Goal: Transaction & Acquisition: Purchase product/service

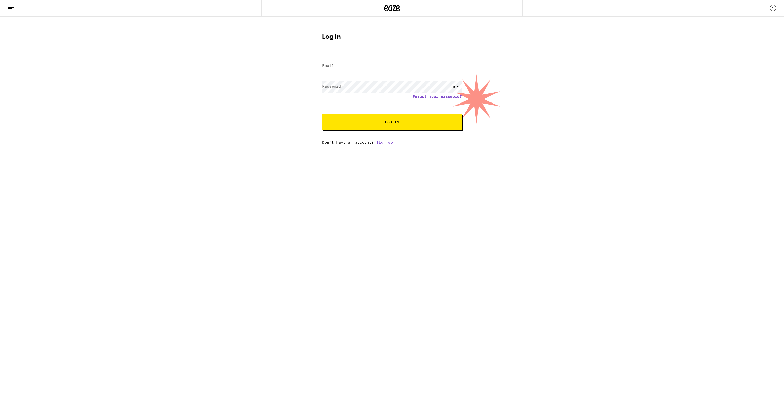
click at [363, 70] on input "Email" at bounding box center [392, 66] width 140 height 12
click at [0, 144] on com-1password-button at bounding box center [0, 144] width 0 height 0
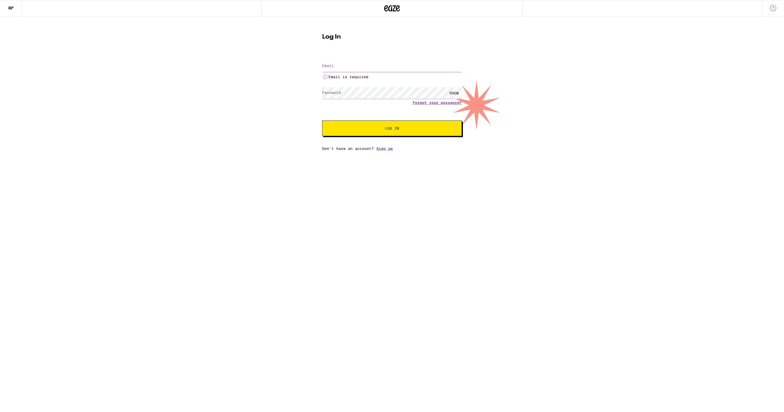
type input "[EMAIL_ADDRESS][DOMAIN_NAME]"
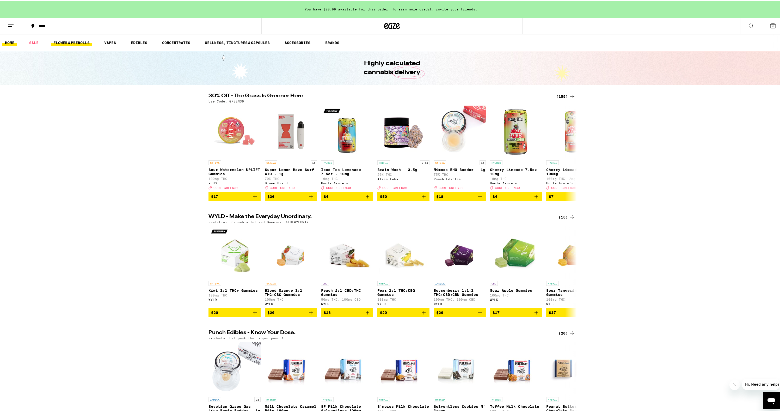
click at [85, 42] on link "FLOWER & PREROLLS" at bounding box center [71, 42] width 41 height 6
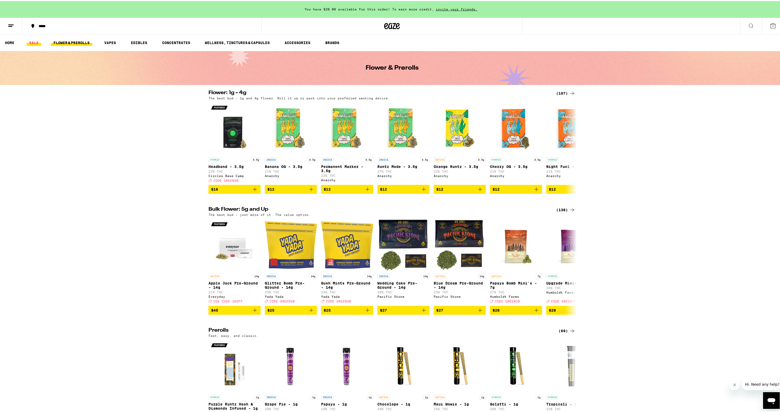
click at [36, 42] on link "SALE" at bounding box center [34, 42] width 15 height 6
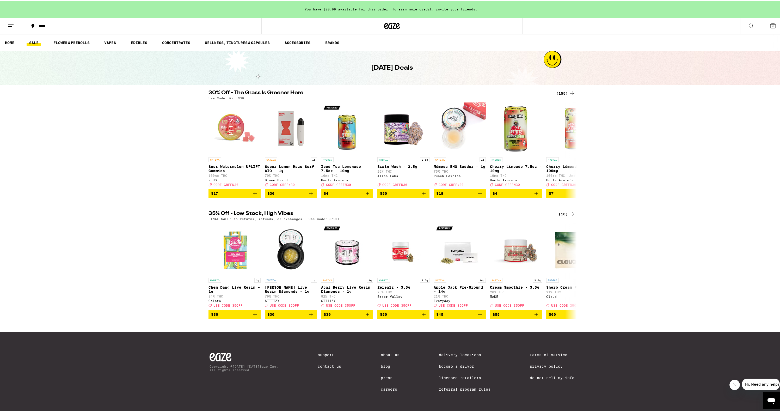
click at [564, 91] on div "(155)" at bounding box center [565, 92] width 19 height 6
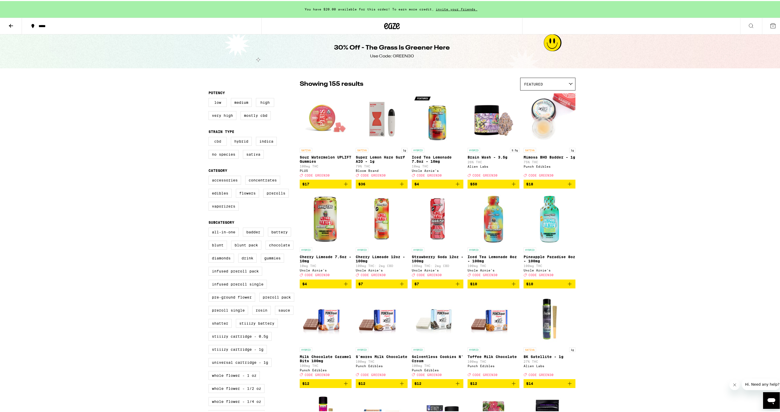
click at [212, 145] on label "CBD" at bounding box center [217, 140] width 18 height 9
click at [210, 137] on input "CBD" at bounding box center [209, 137] width 0 height 0
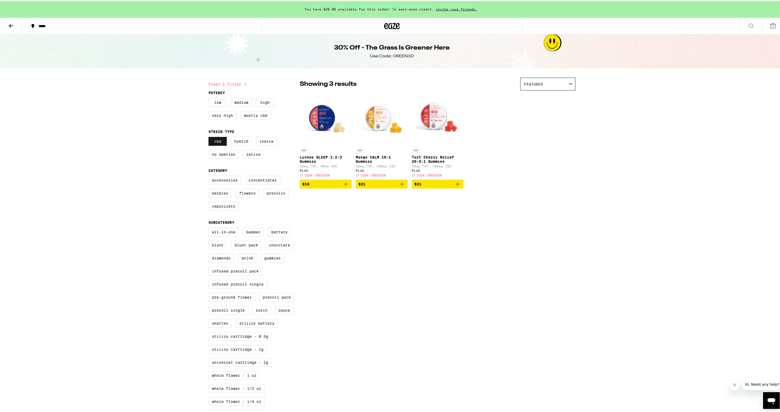
click at [217, 138] on label "CBD" at bounding box center [217, 140] width 18 height 9
click at [210, 137] on input "CBD" at bounding box center [209, 137] width 0 height 0
checkbox input "false"
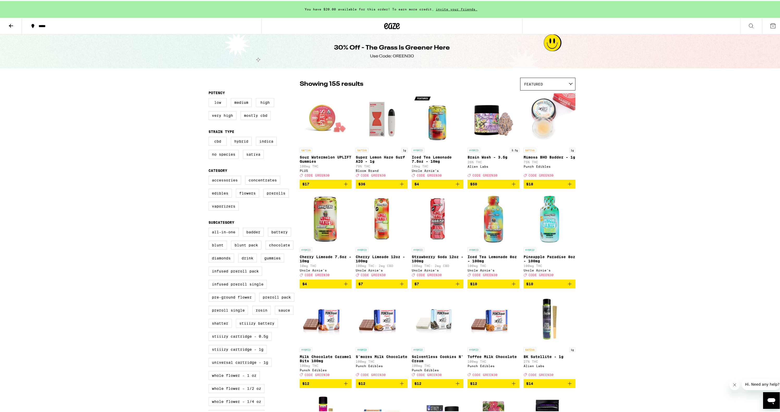
click at [217, 104] on label "Low" at bounding box center [217, 101] width 18 height 9
click at [210, 98] on input "Low" at bounding box center [209, 98] width 0 height 0
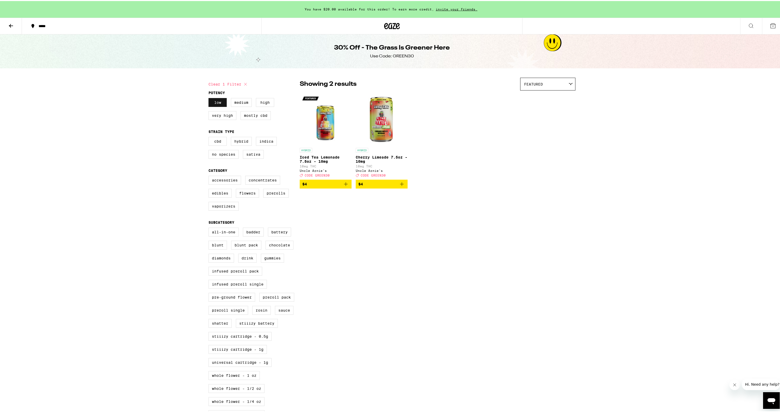
click at [217, 104] on label "Low" at bounding box center [217, 101] width 18 height 9
click at [210, 98] on input "Low" at bounding box center [209, 98] width 0 height 0
checkbox input "false"
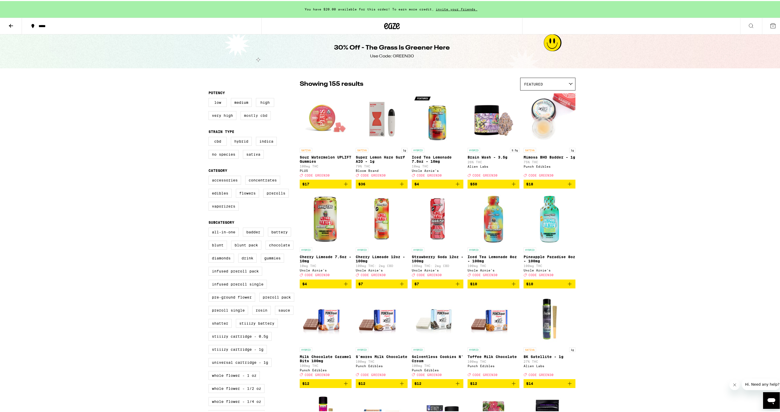
click at [251, 118] on label "Mostly CBD" at bounding box center [255, 114] width 30 height 9
click at [210, 98] on input "Mostly CBD" at bounding box center [209, 98] width 0 height 0
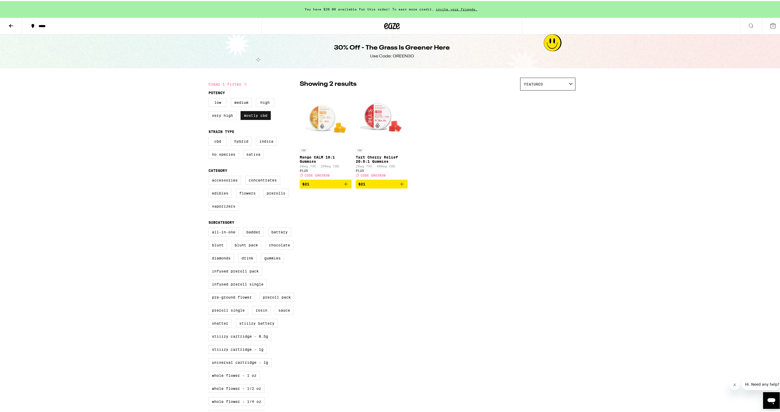
click at [251, 119] on label "Mostly CBD" at bounding box center [255, 114] width 30 height 9
click at [210, 98] on input "Mostly CBD" at bounding box center [209, 98] width 0 height 0
checkbox input "false"
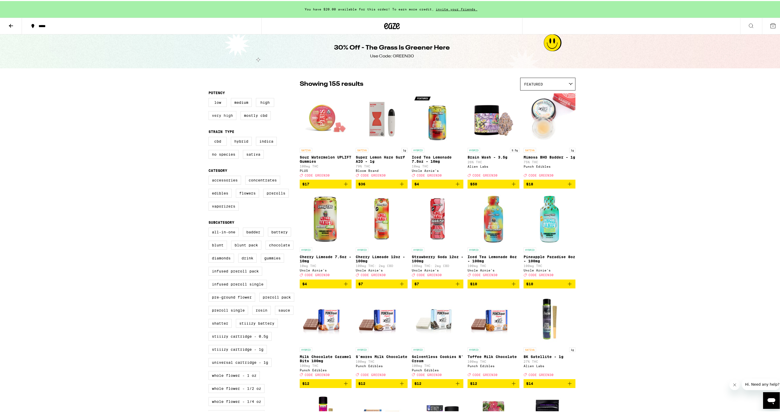
click at [227, 113] on label "Very High" at bounding box center [222, 114] width 28 height 9
click at [210, 98] on input "Very High" at bounding box center [209, 98] width 0 height 0
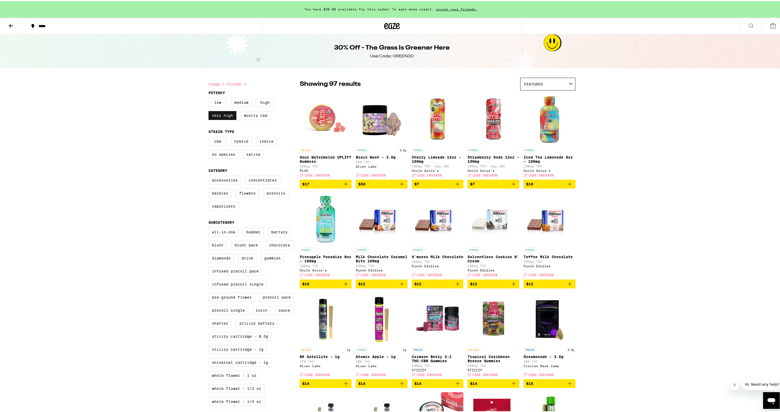
click at [227, 115] on label "Very High" at bounding box center [222, 114] width 28 height 9
click at [210, 98] on input "Very High" at bounding box center [209, 98] width 0 height 0
checkbox input "false"
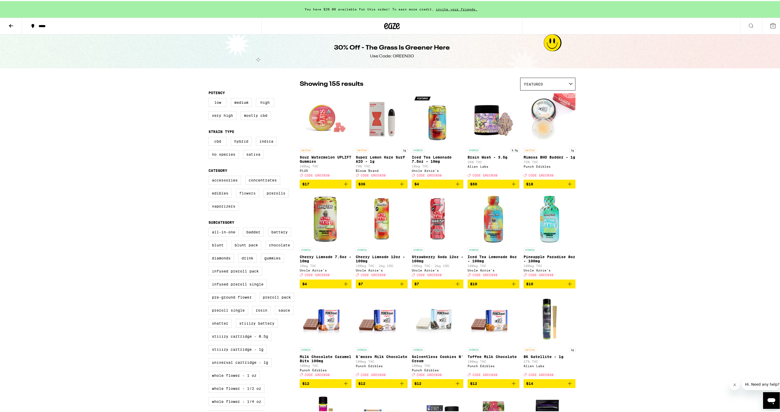
click at [242, 196] on label "Flowers" at bounding box center [247, 192] width 23 height 9
click at [210, 176] on input "Flowers" at bounding box center [209, 175] width 0 height 0
checkbox input "true"
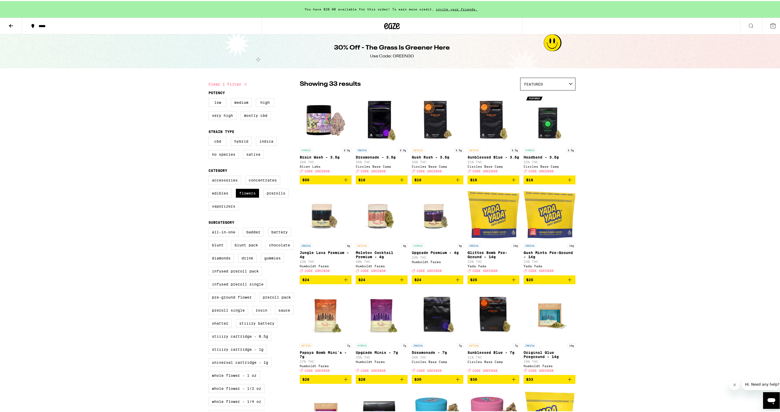
click at [10, 26] on icon at bounding box center [11, 25] width 6 height 6
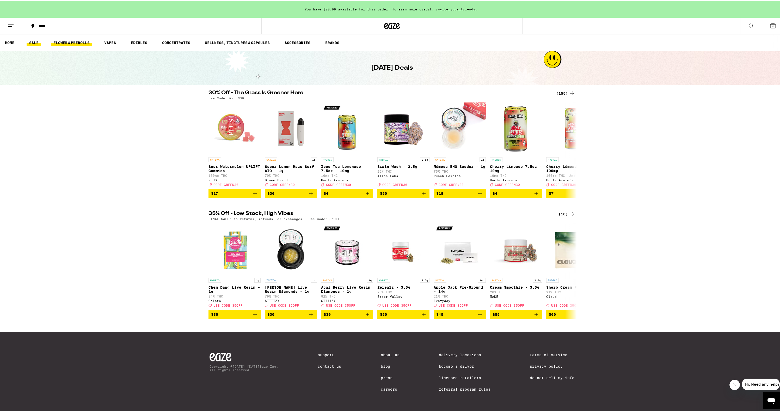
click at [60, 39] on link "FLOWER & PREROLLS" at bounding box center [71, 42] width 41 height 6
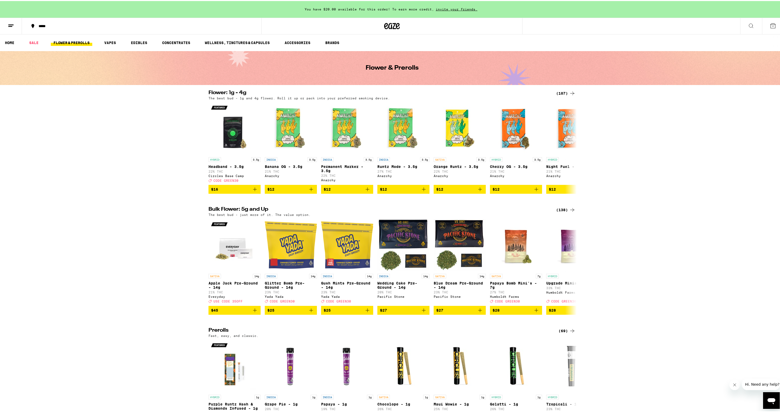
click at [569, 212] on icon at bounding box center [572, 209] width 6 height 6
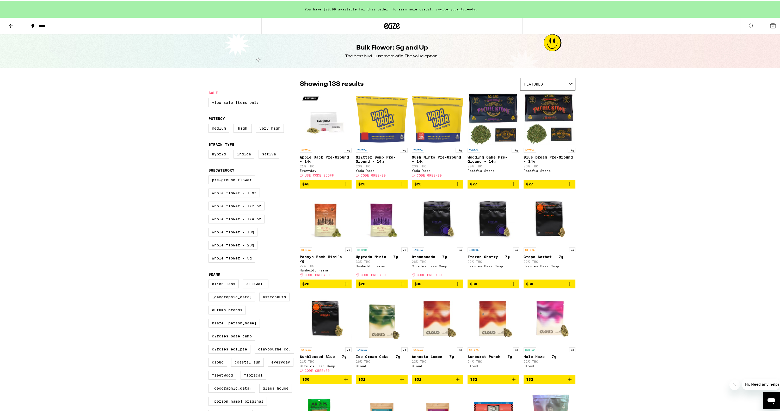
click at [562, 80] on div "Featured" at bounding box center [547, 83] width 55 height 12
drag, startPoint x: 601, startPoint y: 94, endPoint x: 599, endPoint y: 97, distance: 3.5
click at [235, 248] on label "Whole Flower - 20g" at bounding box center [232, 243] width 49 height 9
click at [210, 175] on input "Whole Flower - 20g" at bounding box center [209, 175] width 0 height 0
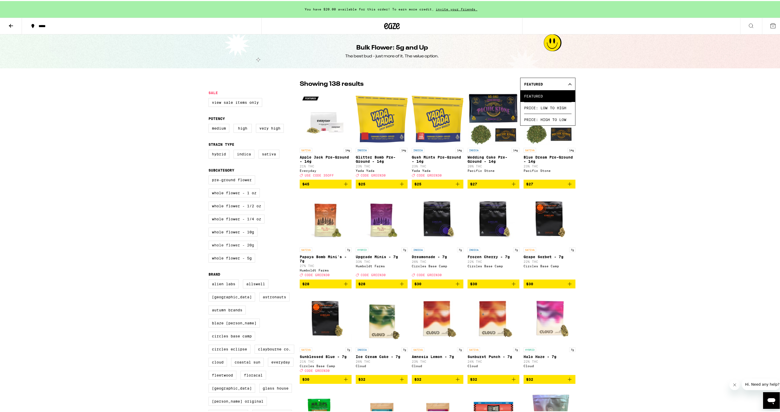
checkbox input "true"
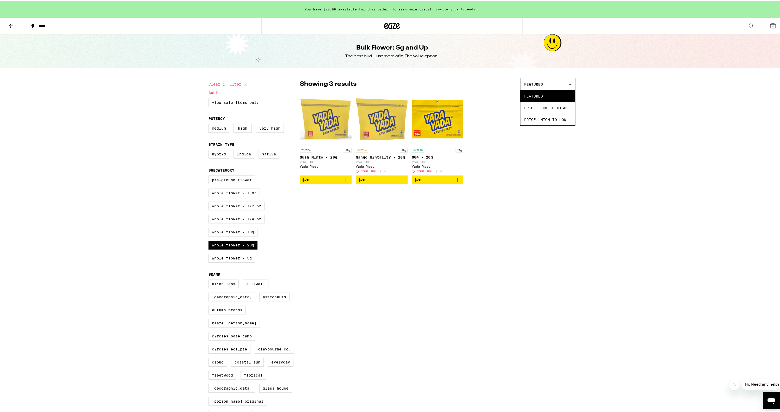
click at [228, 235] on label "Whole Flower - 10g" at bounding box center [232, 230] width 49 height 9
click at [210, 175] on input "Whole Flower - 10g" at bounding box center [209, 175] width 0 height 0
checkbox input "true"
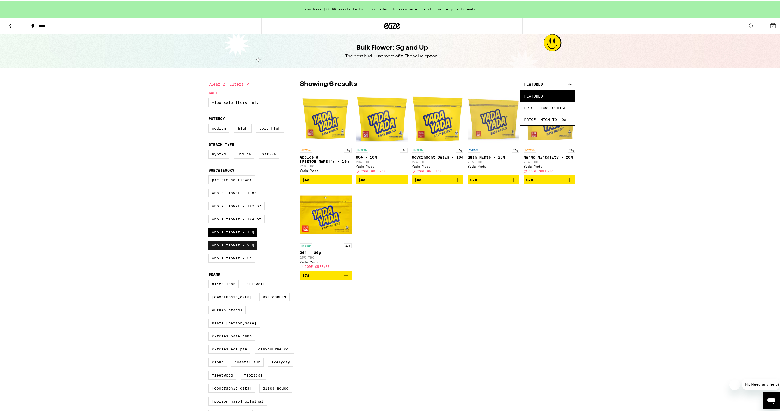
click at [227, 248] on label "Whole Flower - 20g" at bounding box center [232, 243] width 49 height 9
click at [210, 175] on input "Whole Flower - 20g" at bounding box center [209, 175] width 0 height 0
checkbox input "false"
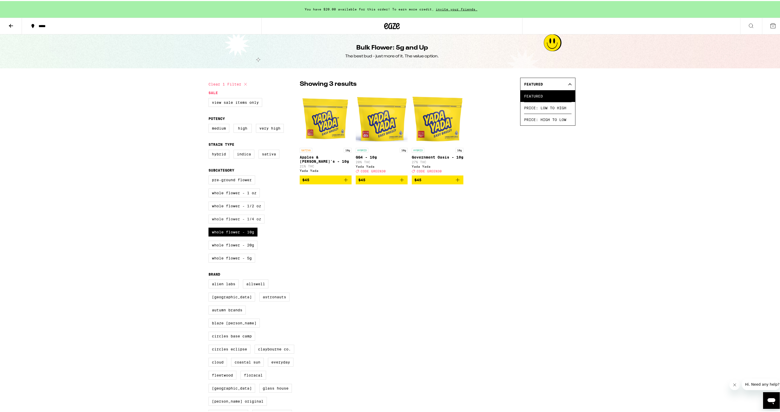
click at [231, 222] on label "Whole Flower - 1/4 oz" at bounding box center [236, 217] width 56 height 9
click at [210, 175] on input "Whole Flower - 1/4 oz" at bounding box center [209, 175] width 0 height 0
checkbox input "true"
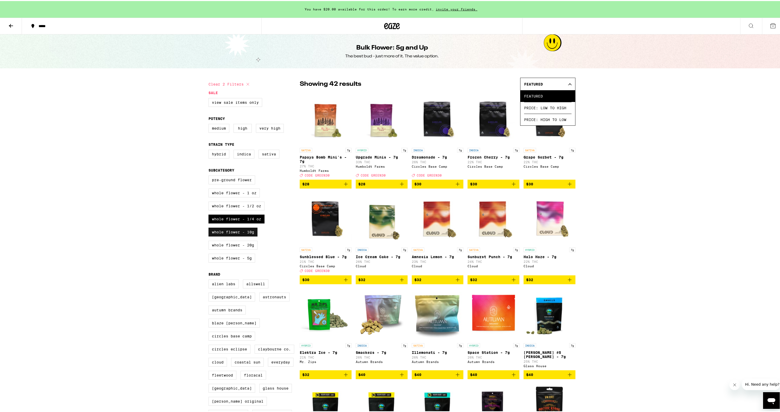
click at [230, 235] on label "Whole Flower - 10g" at bounding box center [232, 230] width 49 height 9
click at [210, 175] on input "Whole Flower - 10g" at bounding box center [209, 175] width 0 height 0
checkbox input "false"
click at [231, 209] on label "Whole Flower - 1/2 oz" at bounding box center [236, 204] width 56 height 9
click at [210, 175] on input "Whole Flower - 1/2 oz" at bounding box center [209, 175] width 0 height 0
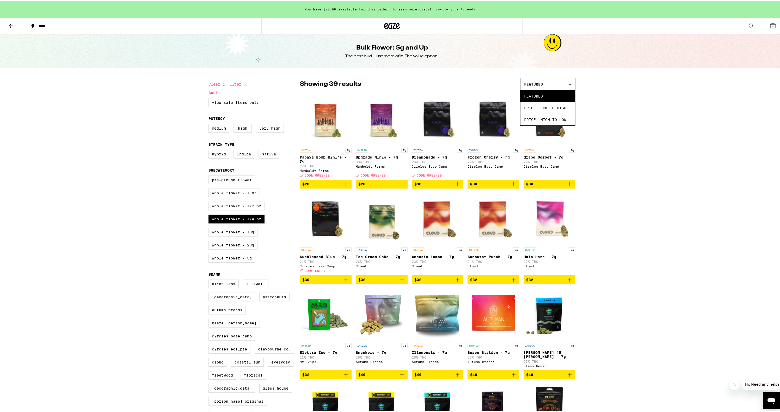
checkbox input "true"
click at [230, 221] on label "Whole Flower - 1/4 oz" at bounding box center [236, 217] width 56 height 9
click at [210, 175] on input "Whole Flower - 1/4 oz" at bounding box center [209, 175] width 0 height 0
checkbox input "false"
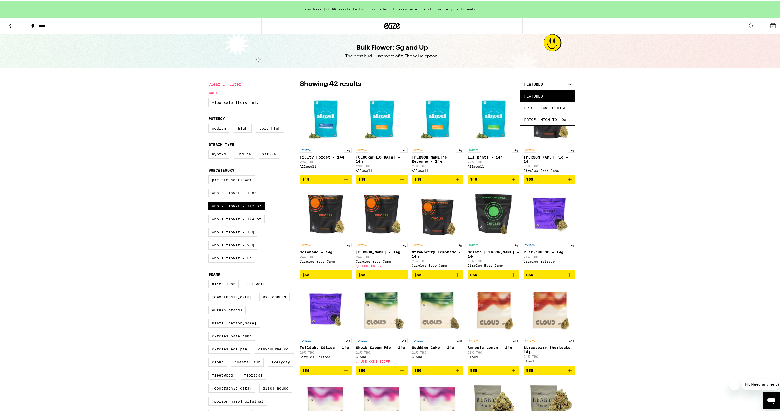
click at [233, 196] on label "Whole Flower - 1 oz" at bounding box center [233, 191] width 51 height 9
click at [210, 175] on input "Whole Flower - 1 oz" at bounding box center [209, 175] width 0 height 0
checkbox input "true"
click at [231, 209] on label "Whole Flower - 1/2 oz" at bounding box center [236, 204] width 56 height 9
click at [210, 175] on input "Whole Flower - 1/2 oz" at bounding box center [209, 175] width 0 height 0
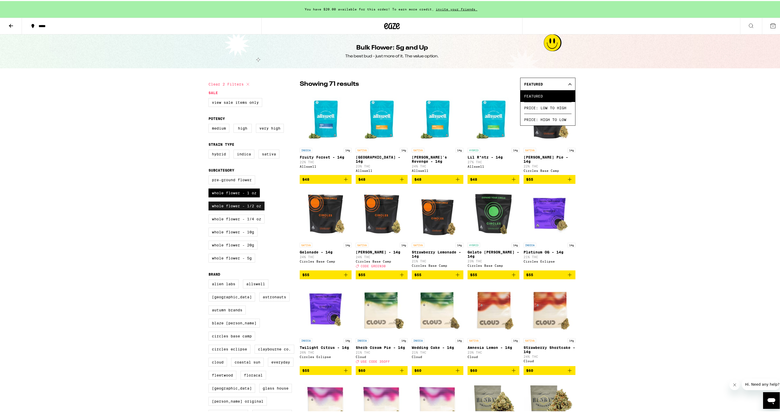
checkbox input "false"
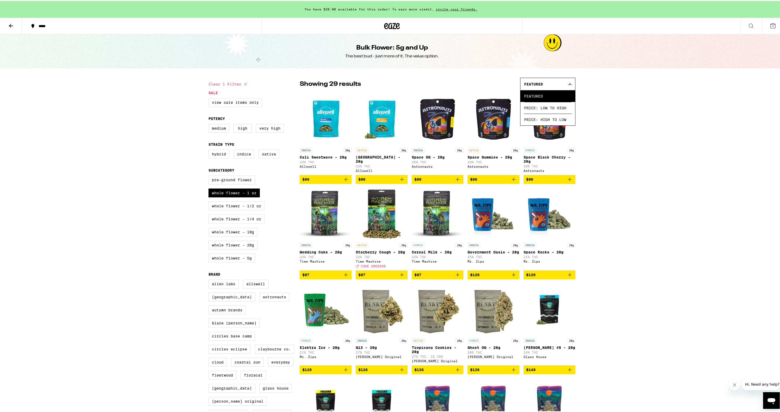
click at [559, 96] on span "Featured" at bounding box center [547, 95] width 47 height 12
click at [568, 81] on div "Featured" at bounding box center [547, 83] width 55 height 12
click at [556, 104] on span "Price: Low to High" at bounding box center [547, 107] width 47 height 12
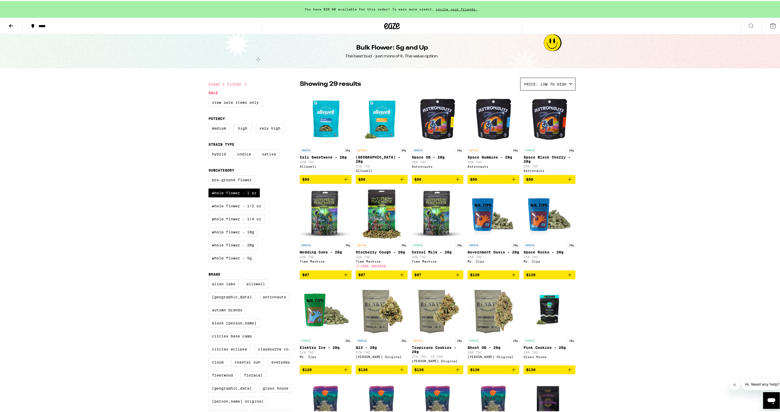
click at [626, 179] on div "You have $20.00 available for this order! To earn more credit, invite your frie…" at bounding box center [392, 376] width 784 height 752
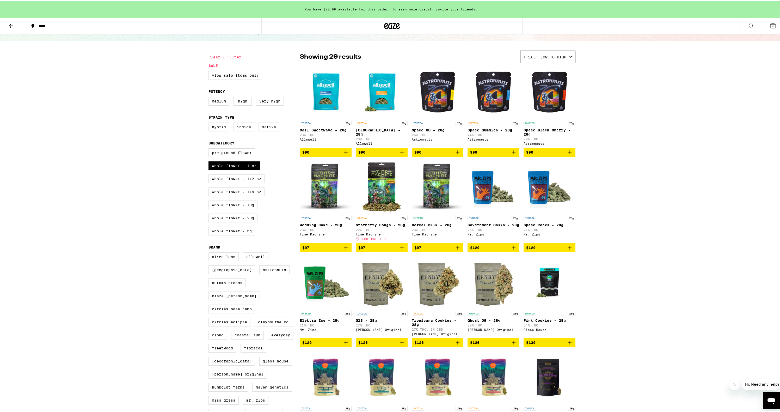
scroll to position [64, 0]
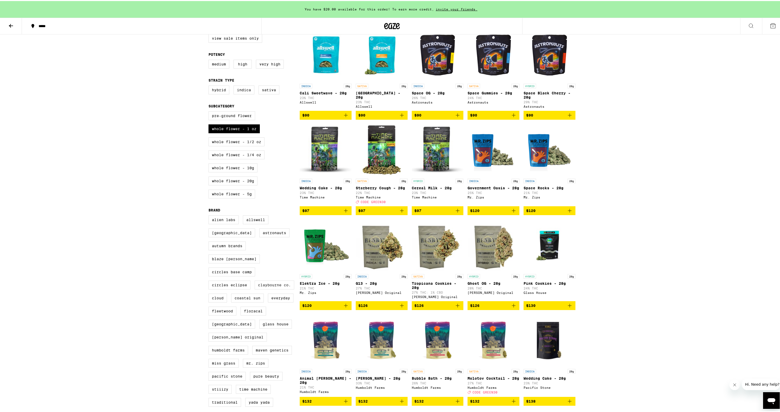
click at [255, 284] on label "Claybourne Co." at bounding box center [275, 283] width 40 height 9
click at [210, 215] on input "Claybourne Co." at bounding box center [209, 215] width 0 height 0
checkbox input "true"
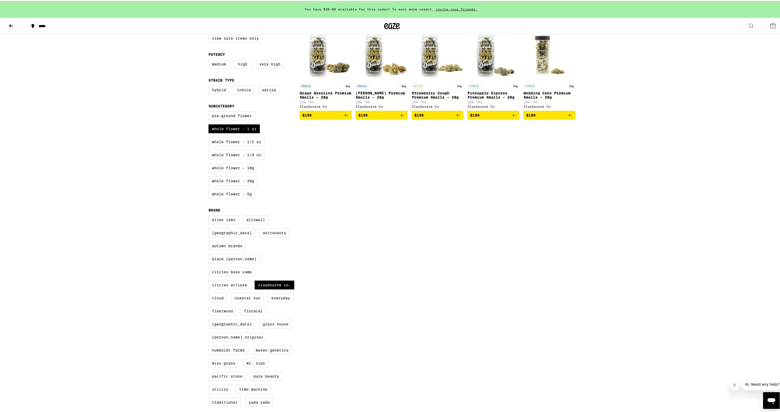
scroll to position [63, 0]
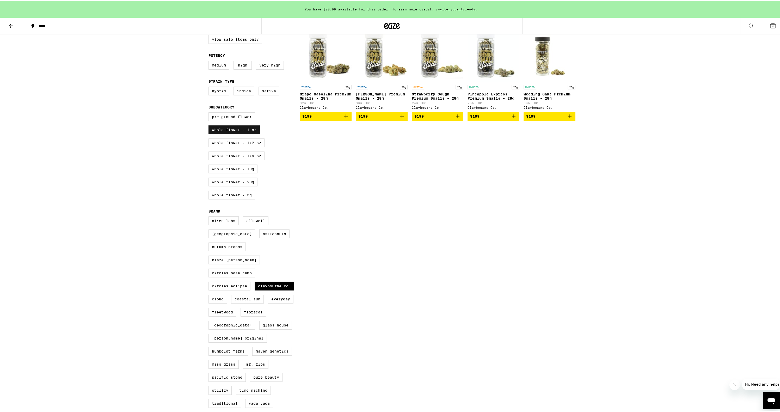
click at [235, 133] on label "Whole Flower - 1 oz" at bounding box center [233, 128] width 51 height 9
click at [210, 112] on input "Whole Flower - 1 oz" at bounding box center [209, 112] width 0 height 0
checkbox input "false"
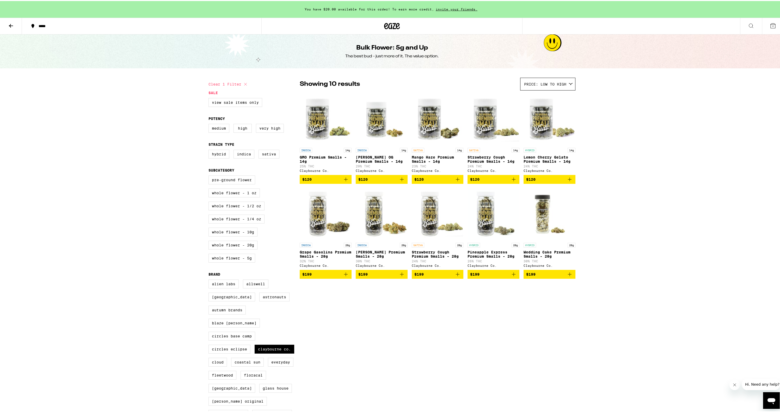
click at [399, 181] on icon "Add to bag" at bounding box center [402, 178] width 6 height 6
click at [456, 181] on icon "Add to bag" at bounding box center [457, 178] width 6 height 6
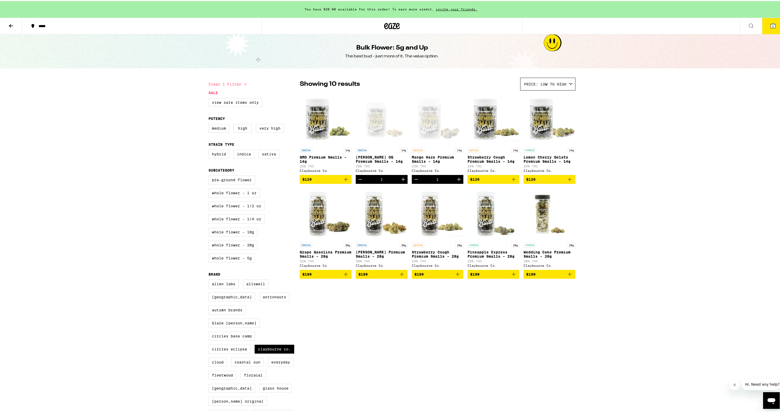
click at [764, 21] on button "2" at bounding box center [773, 25] width 22 height 16
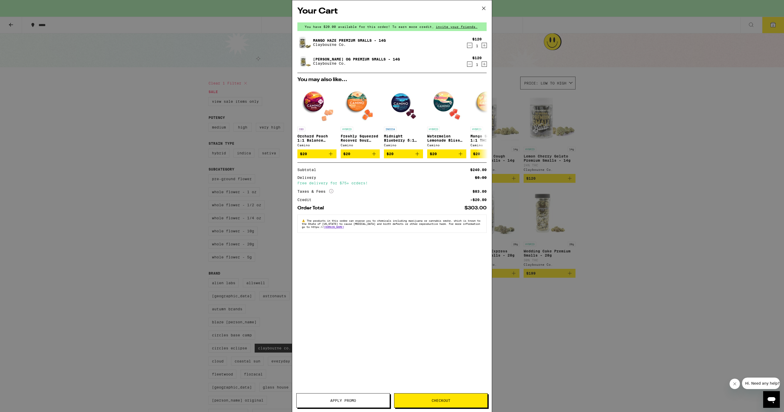
click at [348, 396] on button "Apply Promo" at bounding box center [343, 400] width 94 height 15
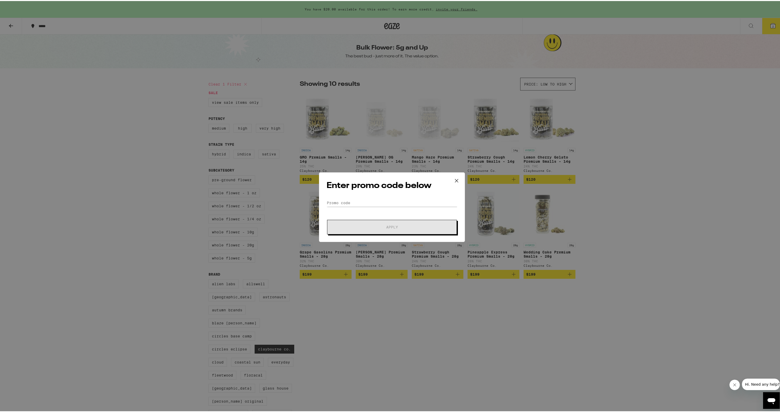
click at [361, 213] on form "Promo Code Apply" at bounding box center [391, 215] width 131 height 35
click at [364, 202] on input "Promo Code" at bounding box center [391, 202] width 131 height 8
type input "green30"
click at [327, 219] on button "Apply" at bounding box center [392, 226] width 130 height 15
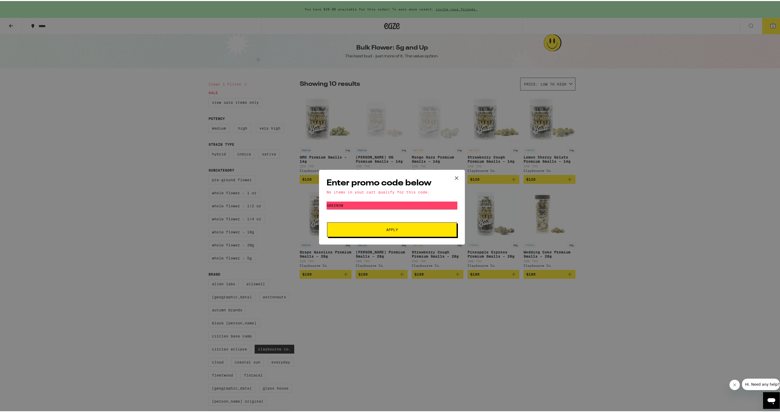
click at [456, 174] on icon at bounding box center [457, 177] width 8 height 8
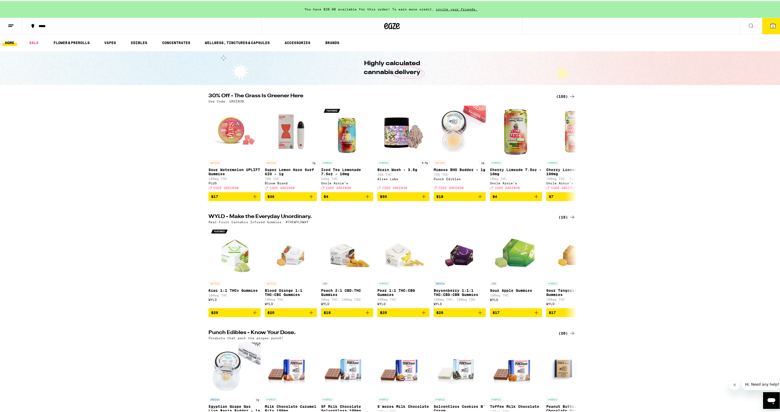
click at [562, 94] on div "(155)" at bounding box center [565, 95] width 19 height 6
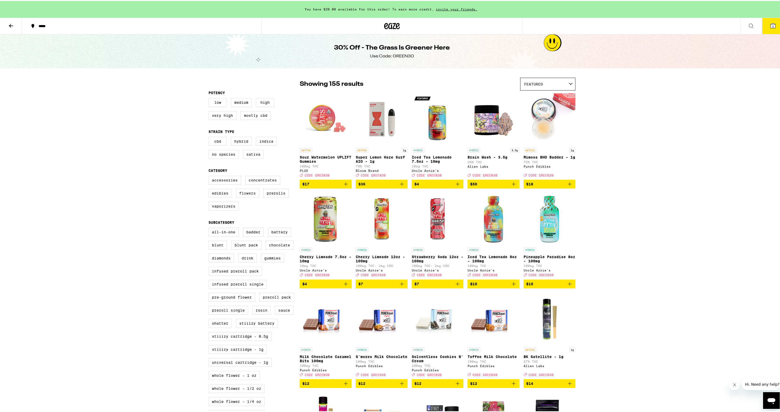
click at [246, 196] on label "Flowers" at bounding box center [247, 192] width 23 height 9
click at [210, 176] on input "Flowers" at bounding box center [209, 175] width 0 height 0
checkbox input "true"
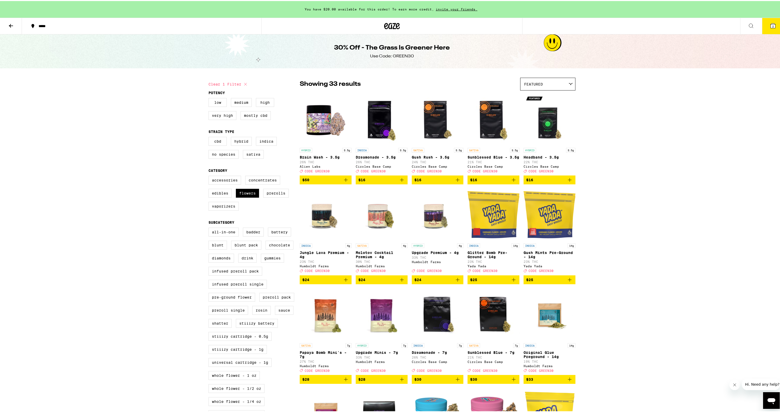
click at [564, 83] on div "Featured" at bounding box center [547, 83] width 55 height 12
click at [561, 105] on span "Price: Low to High" at bounding box center [547, 107] width 47 height 12
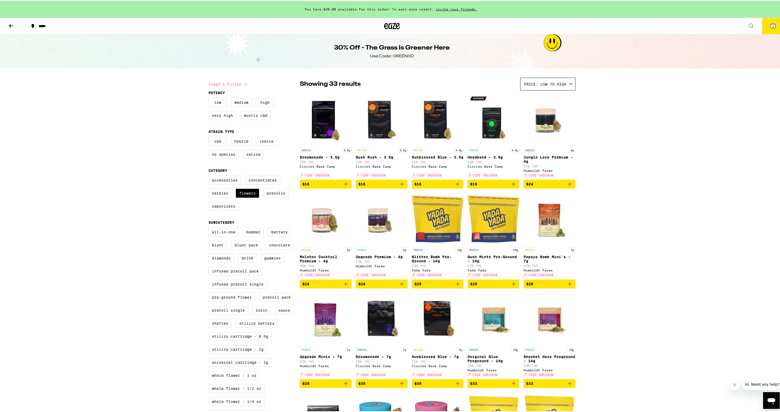
click at [344, 186] on icon "Add to bag" at bounding box center [346, 183] width 6 height 6
click at [343, 286] on icon "Add to bag" at bounding box center [346, 283] width 6 height 6
click at [772, 26] on span "4" at bounding box center [773, 25] width 2 height 3
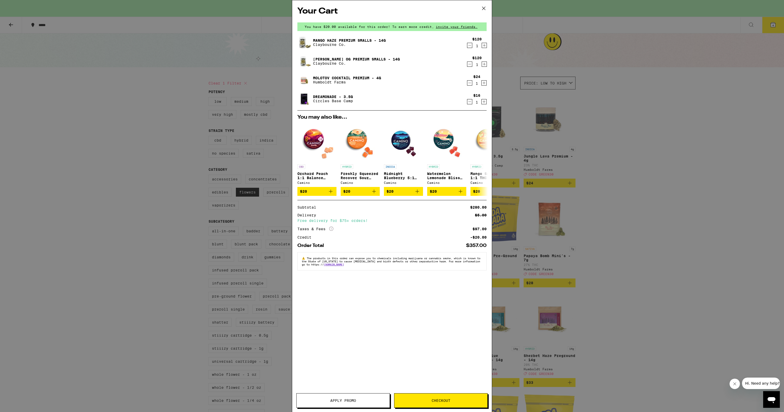
click at [432, 397] on button "Checkout" at bounding box center [441, 400] width 94 height 15
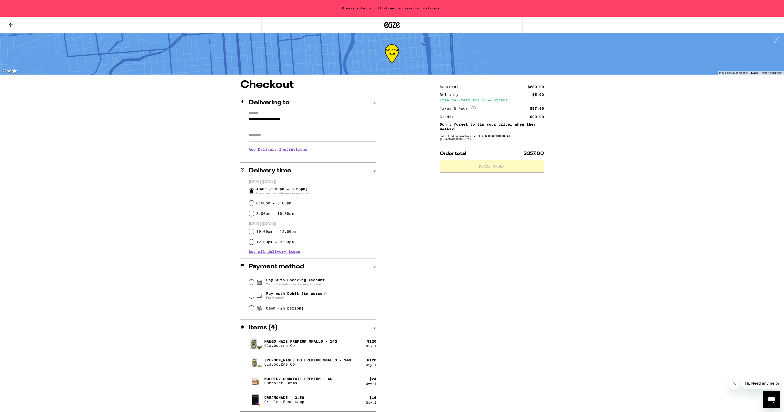
click at [288, 122] on input "**********" at bounding box center [313, 120] width 128 height 9
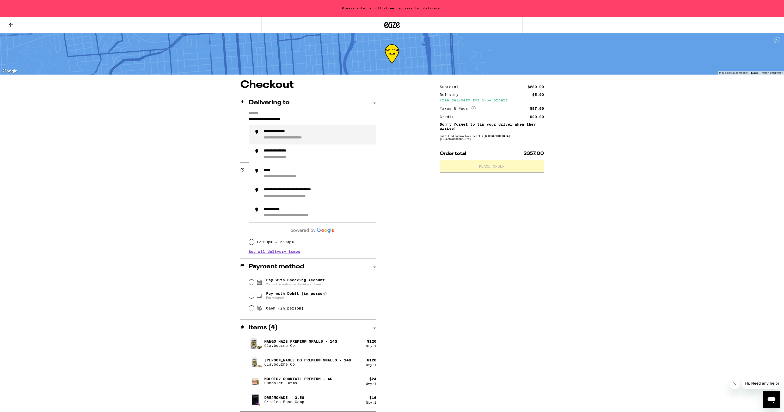
click at [294, 121] on input "**********" at bounding box center [313, 120] width 128 height 9
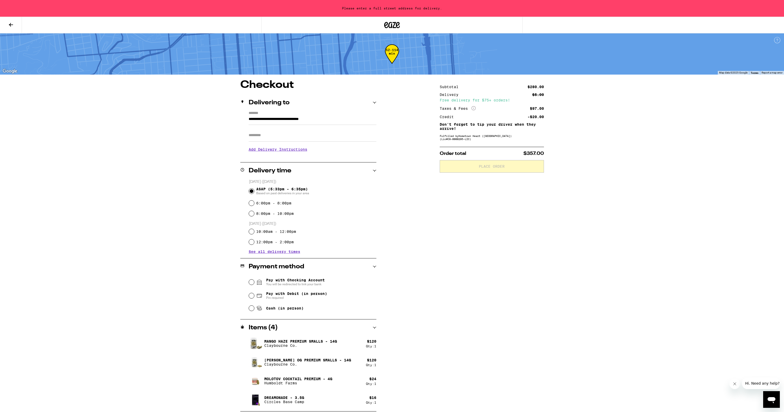
type input "**********"
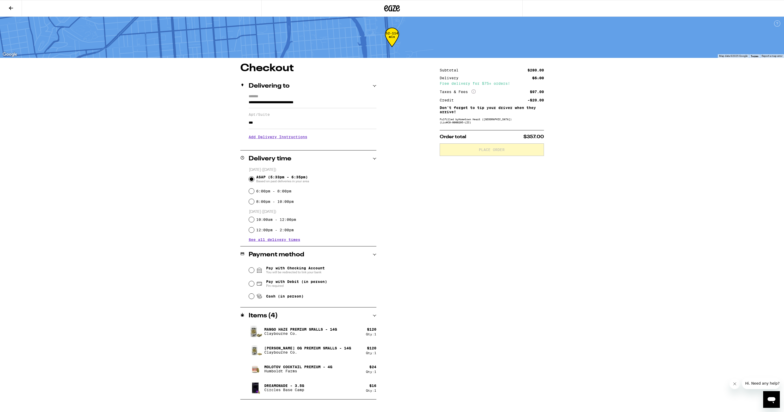
type input "***"
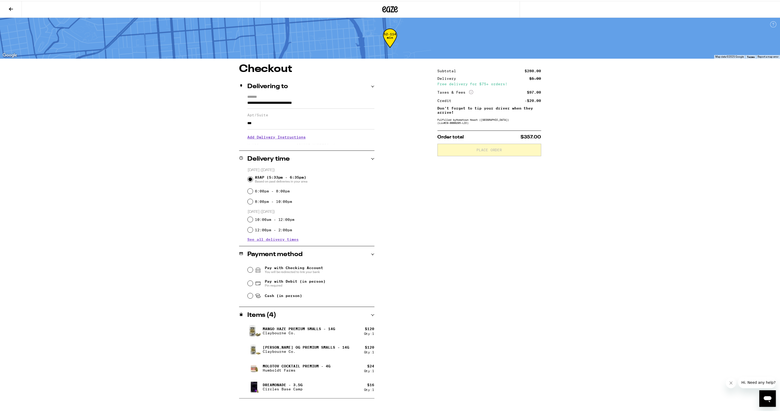
scroll to position [21, 0]
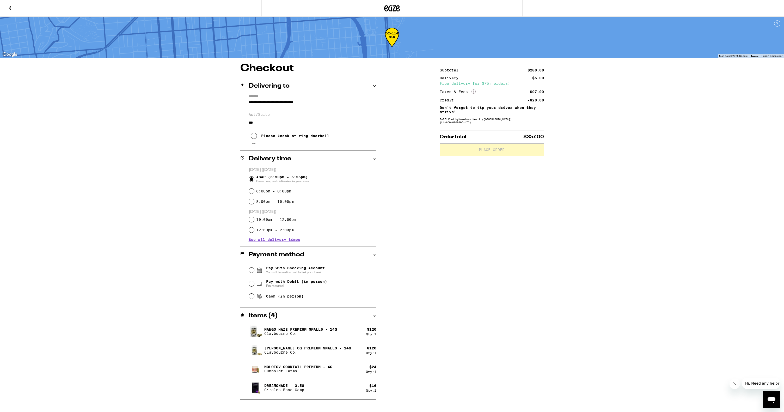
click at [293, 137] on div "Please knock or ring doorbell" at bounding box center [295, 136] width 68 height 4
click at [215, 181] on div "**********" at bounding box center [391, 231] width 375 height 336
click at [290, 280] on div "Pay with Debit (in person) Pin required" at bounding box center [312, 284] width 127 height 14
click at [289, 283] on span "Pay with Debit (in person)" at bounding box center [296, 281] width 61 height 4
click at [254, 283] on input "Pay with Debit (in person) Pin required" at bounding box center [251, 283] width 5 height 5
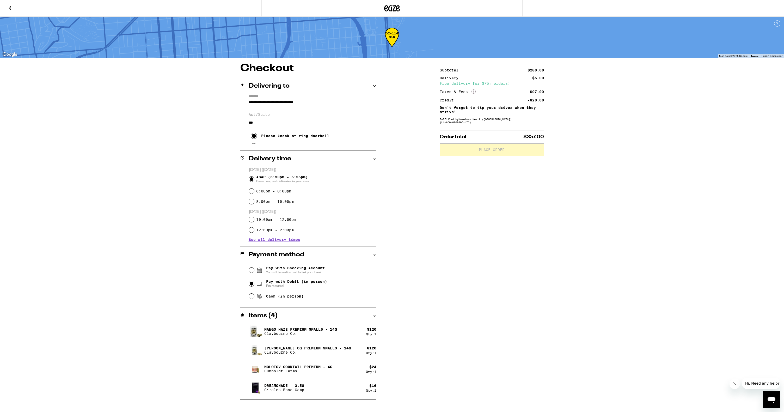
radio input "true"
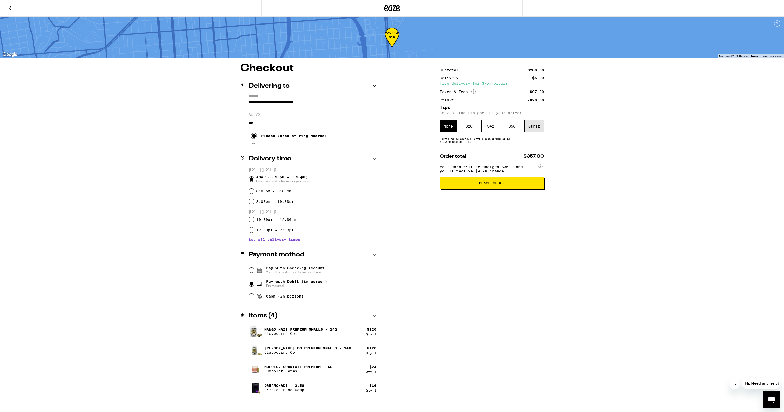
click at [538, 130] on div "Other" at bounding box center [534, 126] width 20 height 12
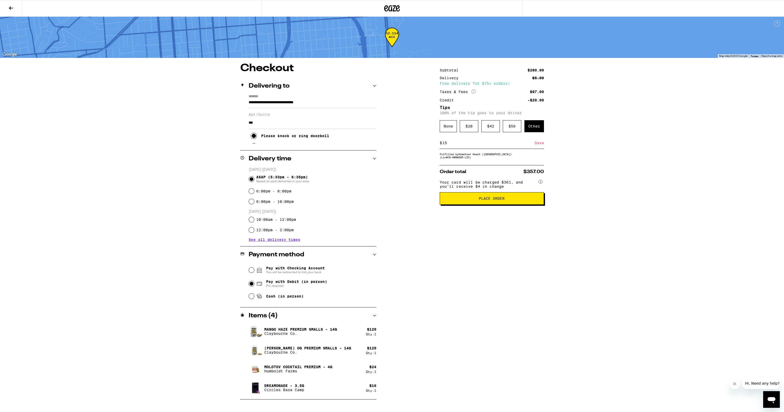
type input "15"
click at [536, 144] on div "Save" at bounding box center [538, 142] width 9 height 11
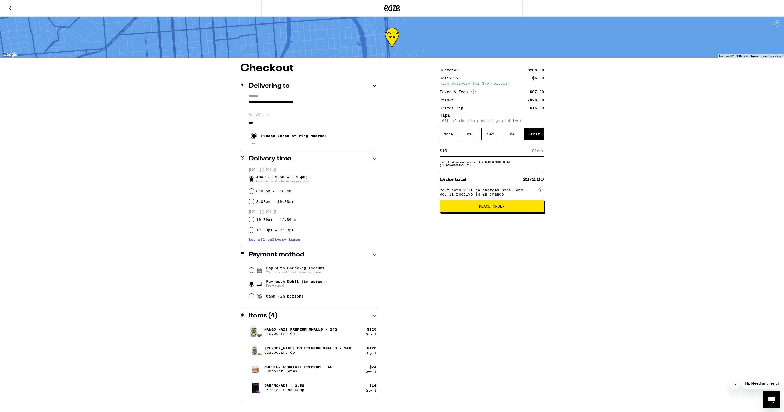
click at [15, 5] on button at bounding box center [11, 8] width 22 height 16
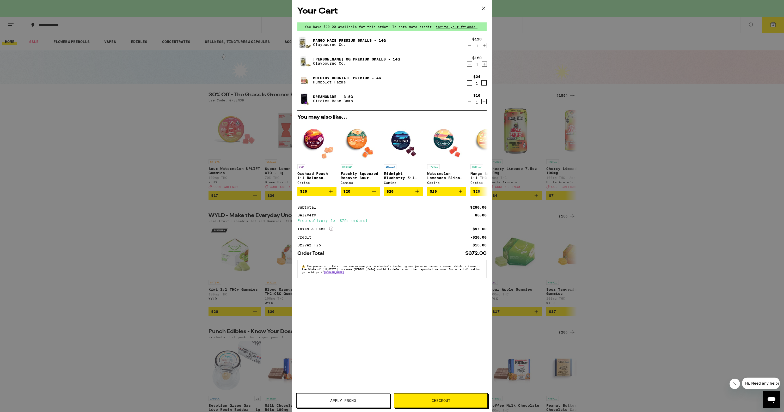
click at [355, 404] on button "Apply Promo" at bounding box center [343, 400] width 94 height 15
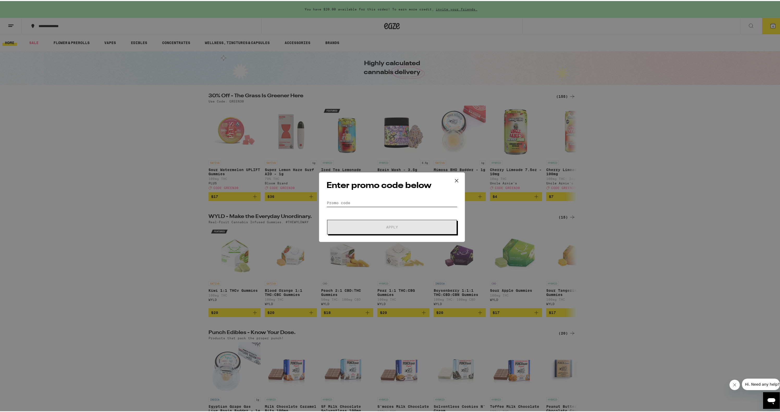
click at [354, 204] on input "Promo Code" at bounding box center [391, 202] width 131 height 8
type input "green30"
click at [375, 224] on span "Apply" at bounding box center [392, 226] width 94 height 4
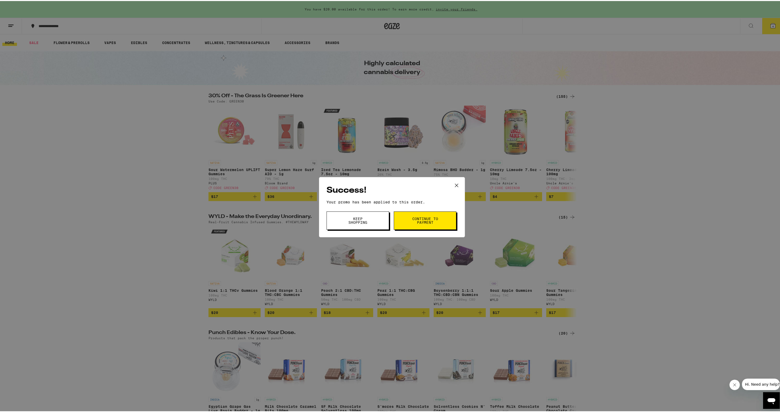
click at [382, 218] on button "Keep Shopping" at bounding box center [357, 219] width 63 height 18
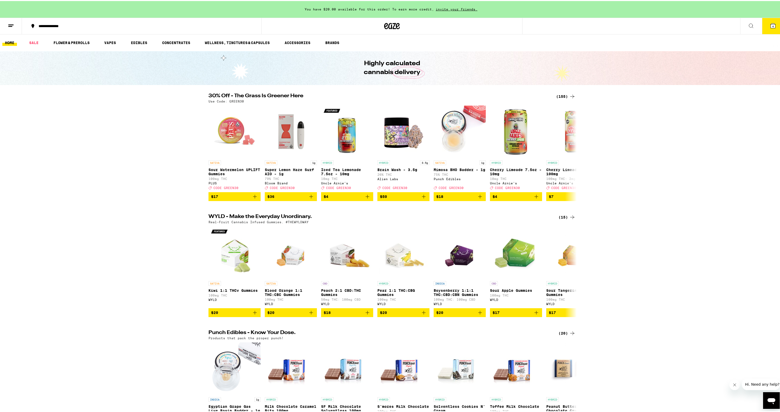
click at [373, 9] on span "You have $20.00 available for this order! To earn more credit," at bounding box center [369, 8] width 129 height 3
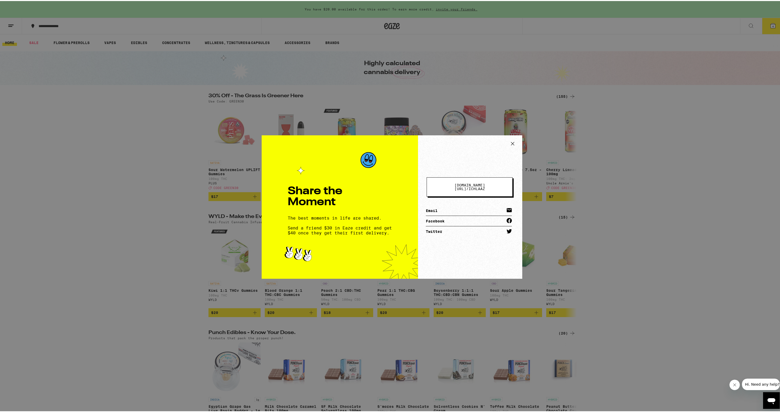
click at [510, 142] on icon at bounding box center [513, 143] width 8 height 8
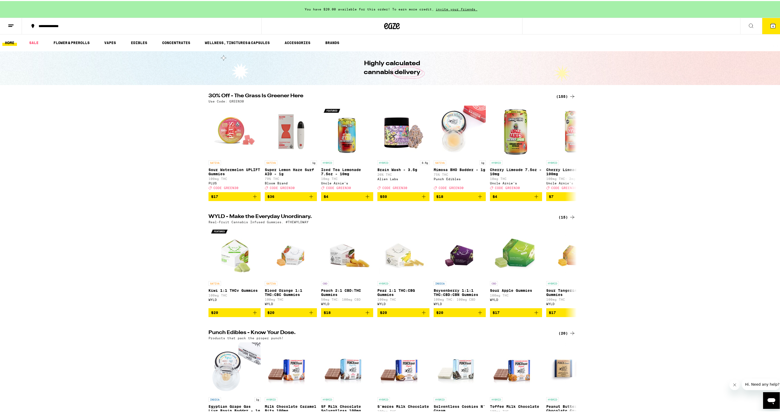
click at [319, 8] on span "You have $20.00 available for this order! To earn more credit," at bounding box center [369, 8] width 129 height 3
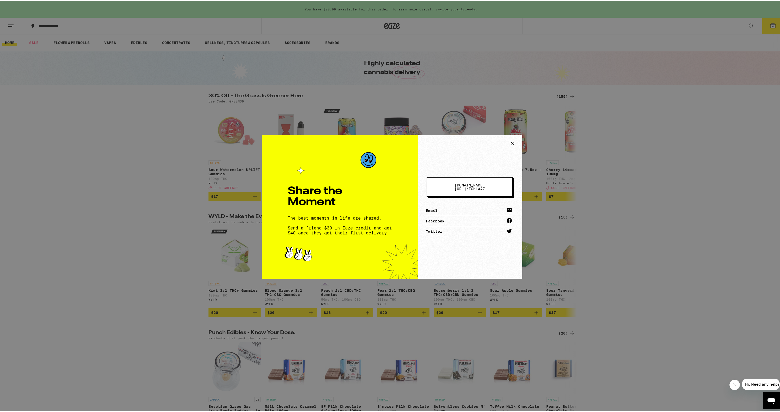
click at [513, 142] on icon at bounding box center [513, 143] width 8 height 8
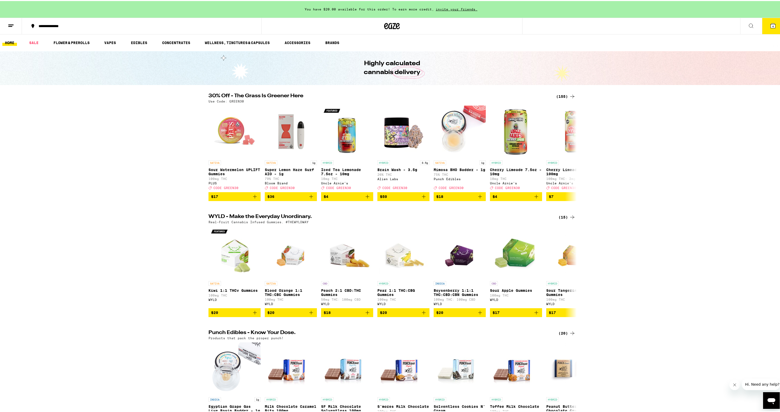
click at [770, 24] on button "4" at bounding box center [773, 25] width 22 height 16
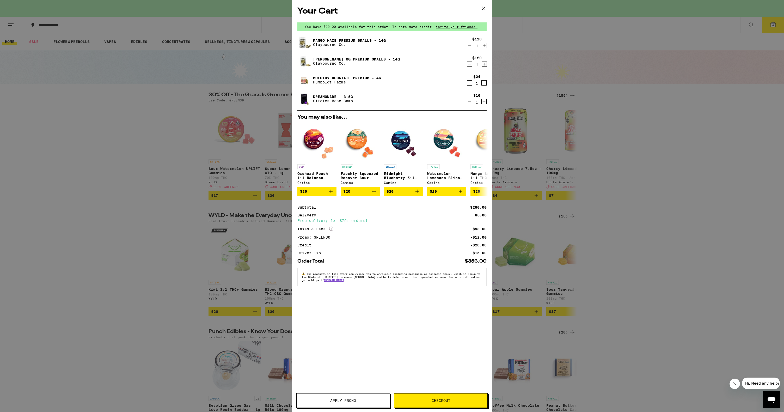
click at [440, 399] on span "Checkout" at bounding box center [440, 400] width 19 height 4
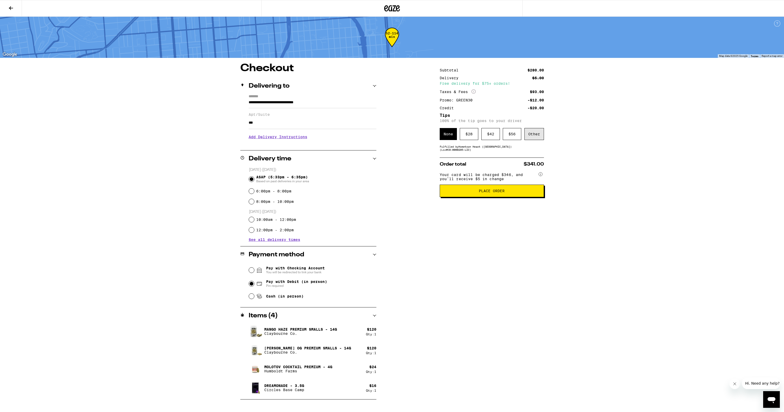
click at [534, 137] on div "Other" at bounding box center [534, 134] width 20 height 12
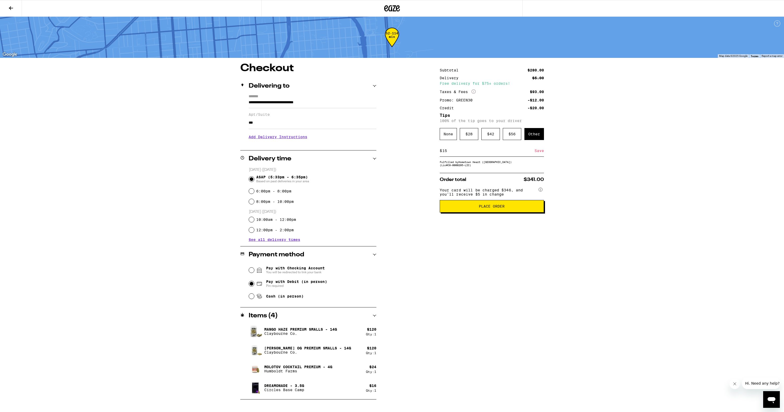
click at [533, 153] on input "15" at bounding box center [488, 150] width 92 height 5
type input "15"
click at [537, 153] on div "Save" at bounding box center [538, 150] width 9 height 11
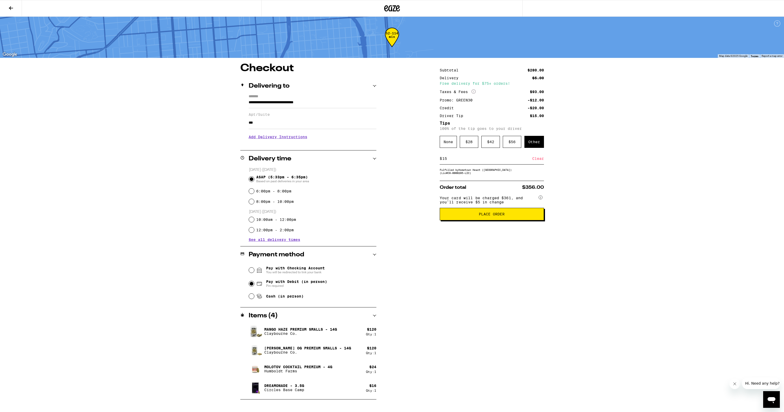
click at [485, 220] on button "Place Order" at bounding box center [492, 214] width 104 height 13
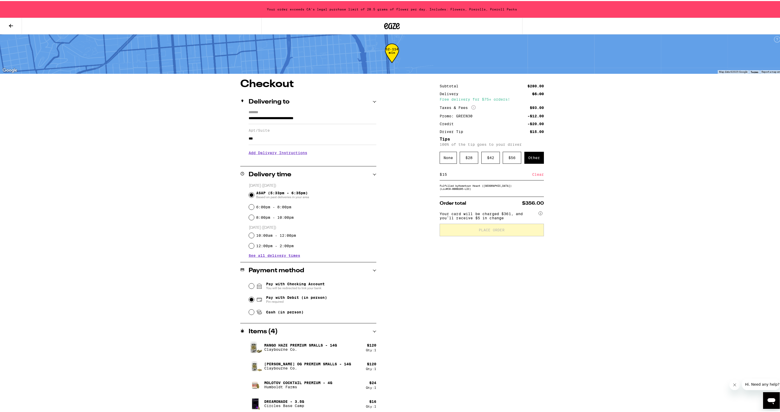
scroll to position [4, 0]
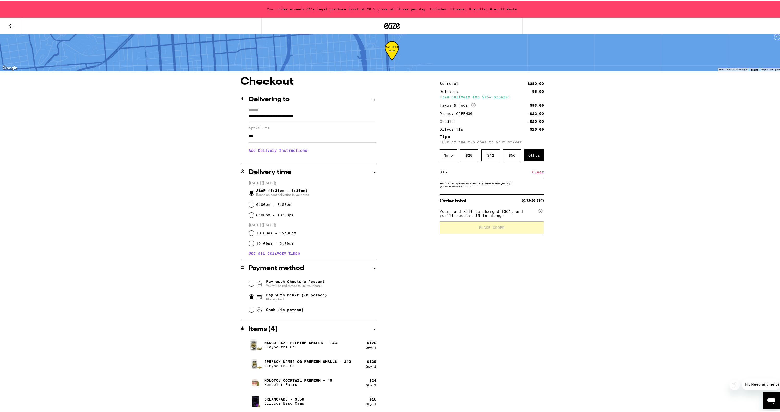
click at [372, 330] on div "Items ( 4 )" at bounding box center [308, 328] width 136 height 6
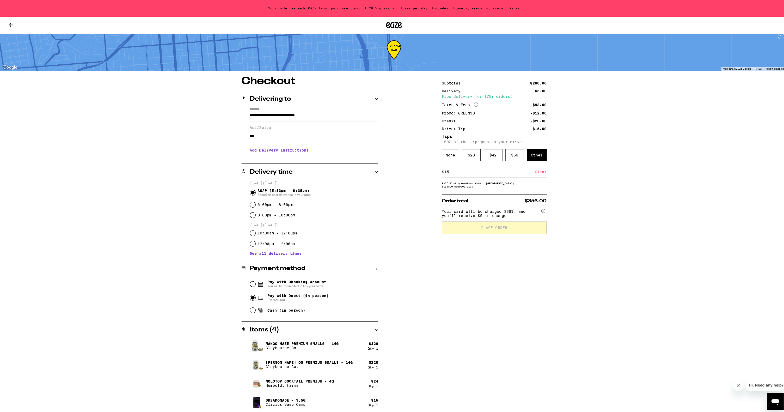
scroll to position [0, 0]
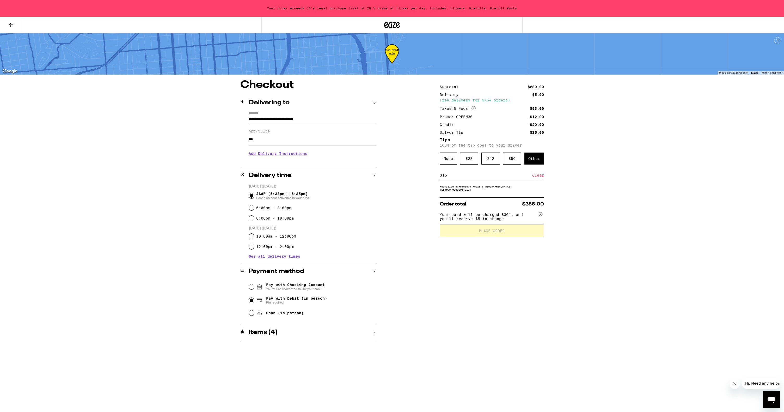
click at [372, 330] on div "Items ( 4 )" at bounding box center [308, 332] width 136 height 6
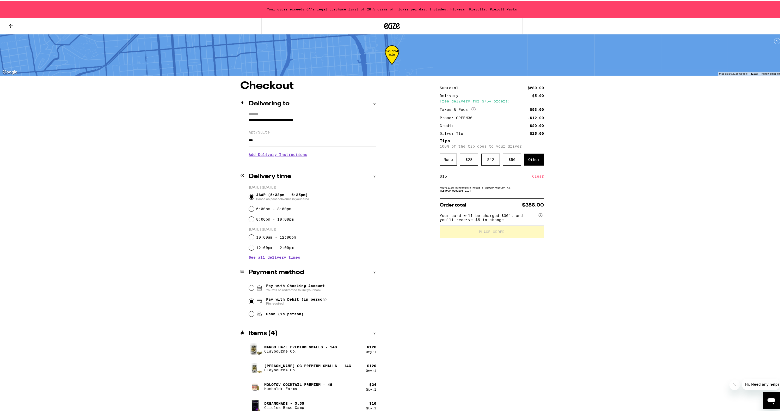
click at [10, 27] on icon at bounding box center [11, 25] width 6 height 6
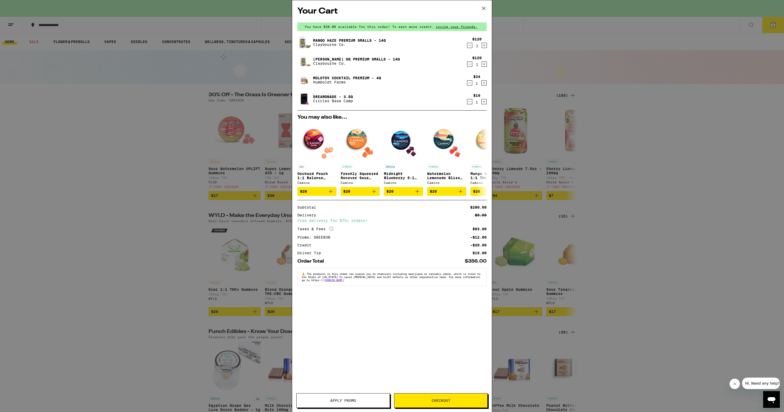
click at [471, 85] on icon "Decrement" at bounding box center [469, 83] width 5 height 6
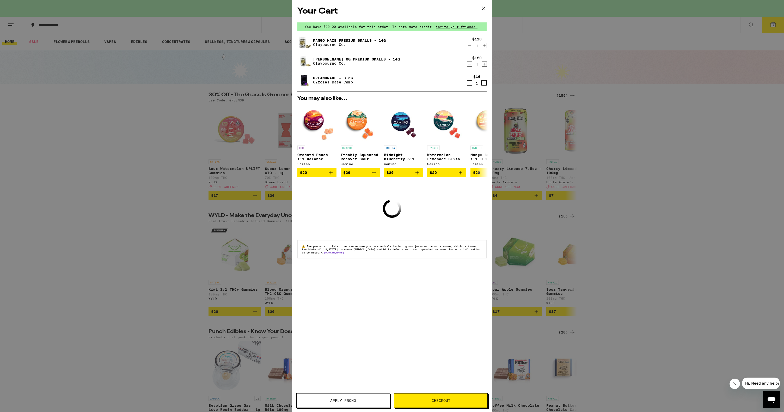
click at [471, 84] on icon "Decrement" at bounding box center [469, 83] width 5 height 6
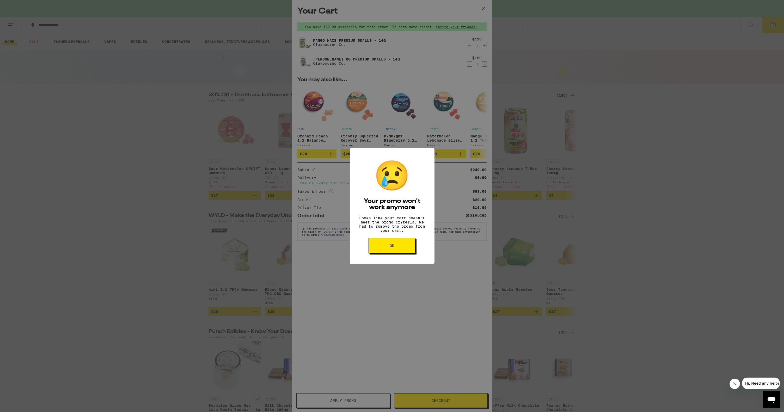
click at [400, 251] on button "OK" at bounding box center [391, 246] width 47 height 16
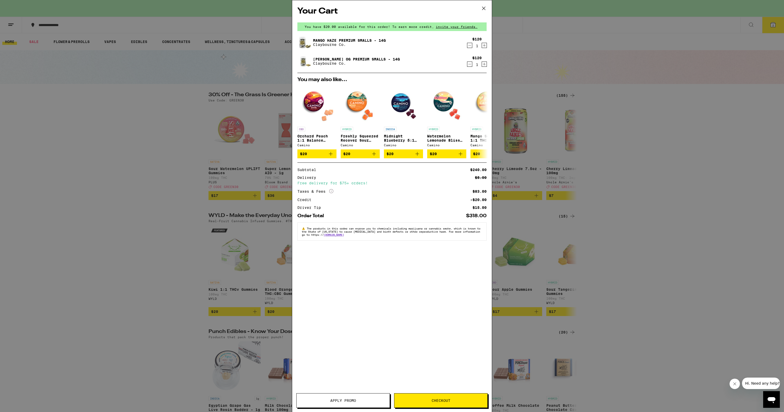
click at [410, 401] on span "Checkout" at bounding box center [440, 400] width 93 height 4
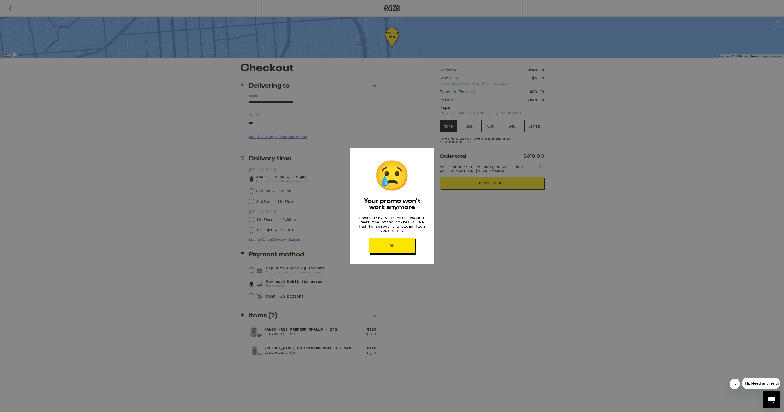
click at [399, 250] on button "OK" at bounding box center [391, 246] width 47 height 16
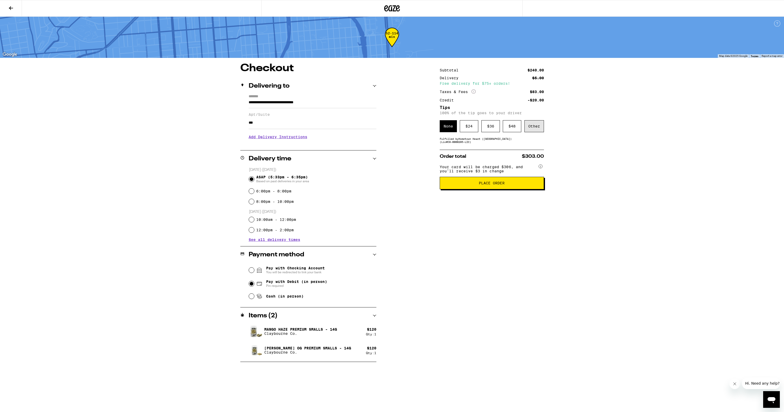
click at [523, 131] on div "None $ 24 $ 36 $ 48 Other" at bounding box center [492, 126] width 104 height 12
click at [531, 129] on div "Other" at bounding box center [534, 126] width 20 height 12
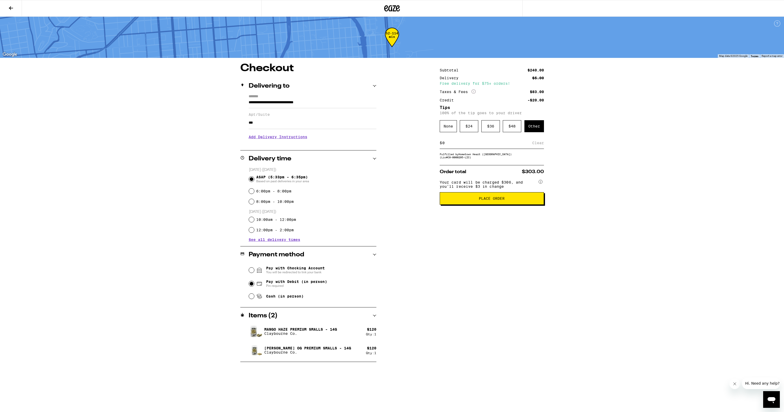
click at [496, 145] on input at bounding box center [487, 142] width 90 height 5
type input "10"
click at [535, 144] on div "Save" at bounding box center [538, 142] width 9 height 11
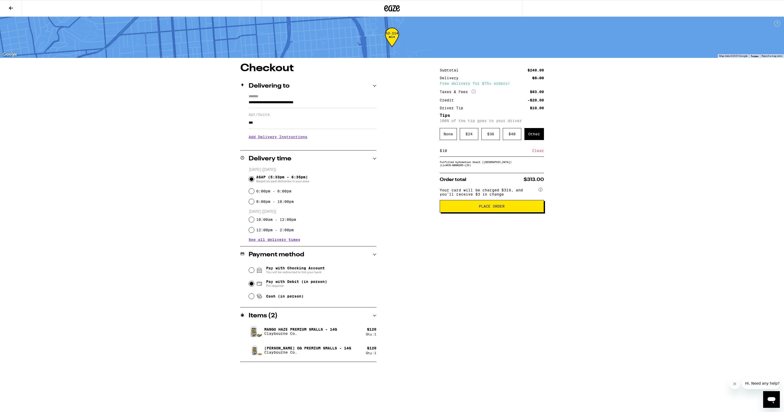
click at [503, 208] on span "Place Order" at bounding box center [492, 206] width 26 height 4
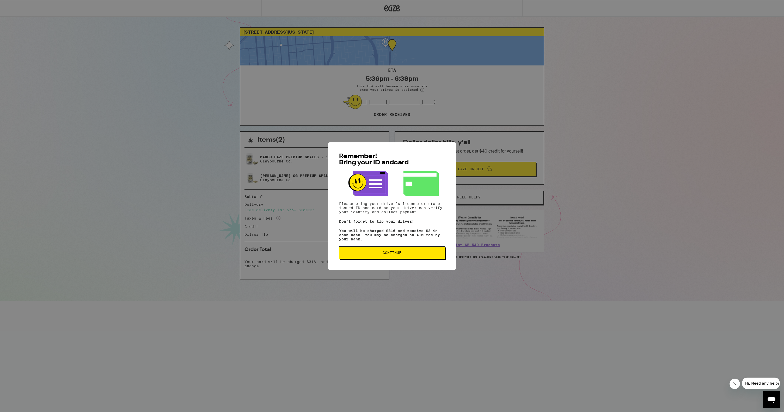
click at [424, 258] on button "Continue" at bounding box center [392, 252] width 106 height 13
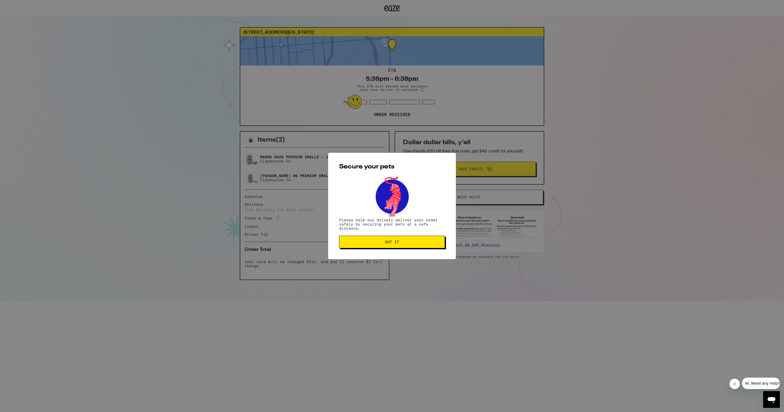
click at [416, 249] on div "Secure your pets Please help our drivers deliver your order safely by securing …" at bounding box center [392, 206] width 128 height 106
click at [431, 244] on button "Got it" at bounding box center [392, 242] width 106 height 13
